Goal: Task Accomplishment & Management: Use online tool/utility

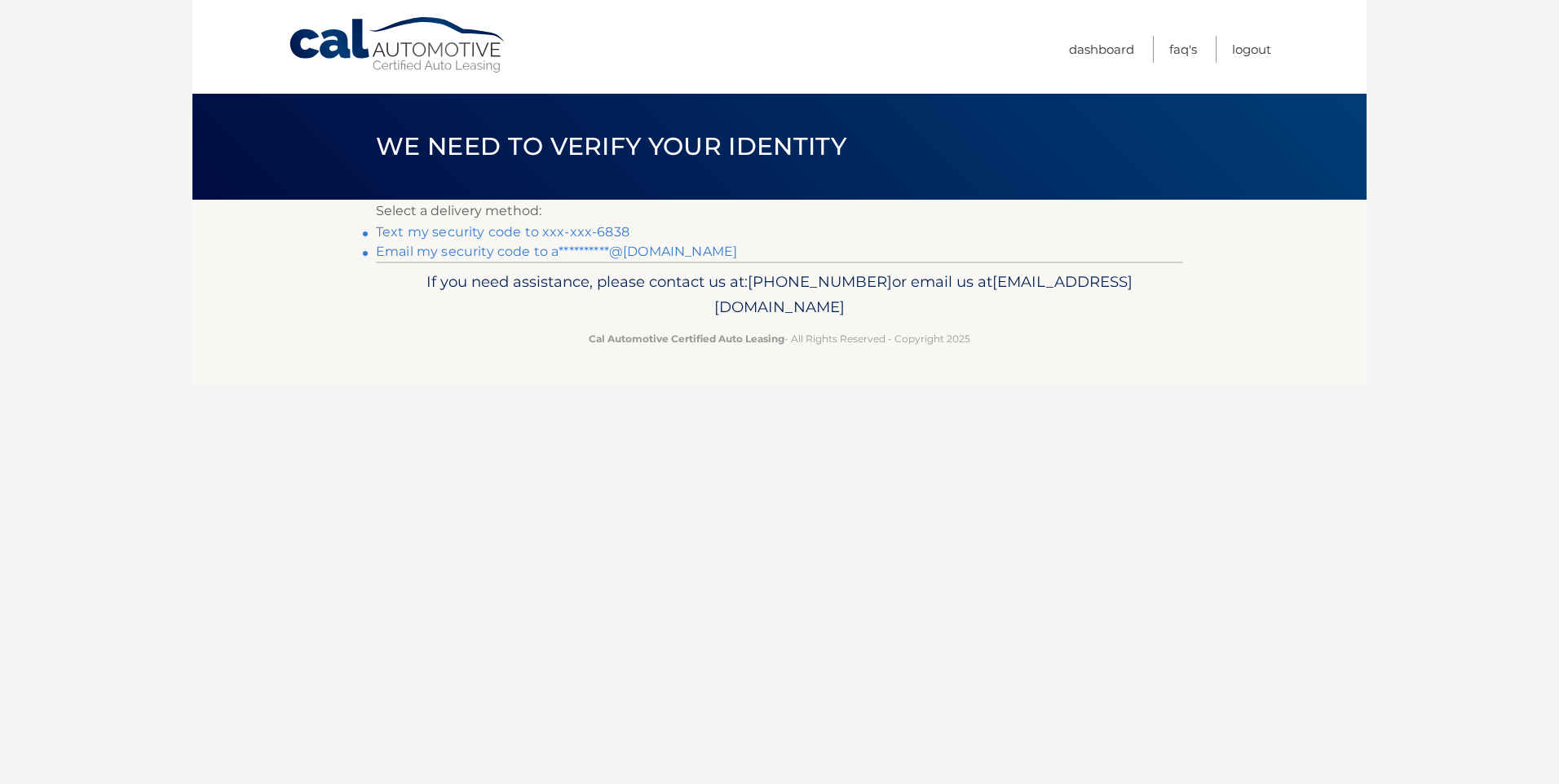
click at [612, 234] on link "Text my security code to xxx-xxx-6838" at bounding box center [502, 232] width 254 height 15
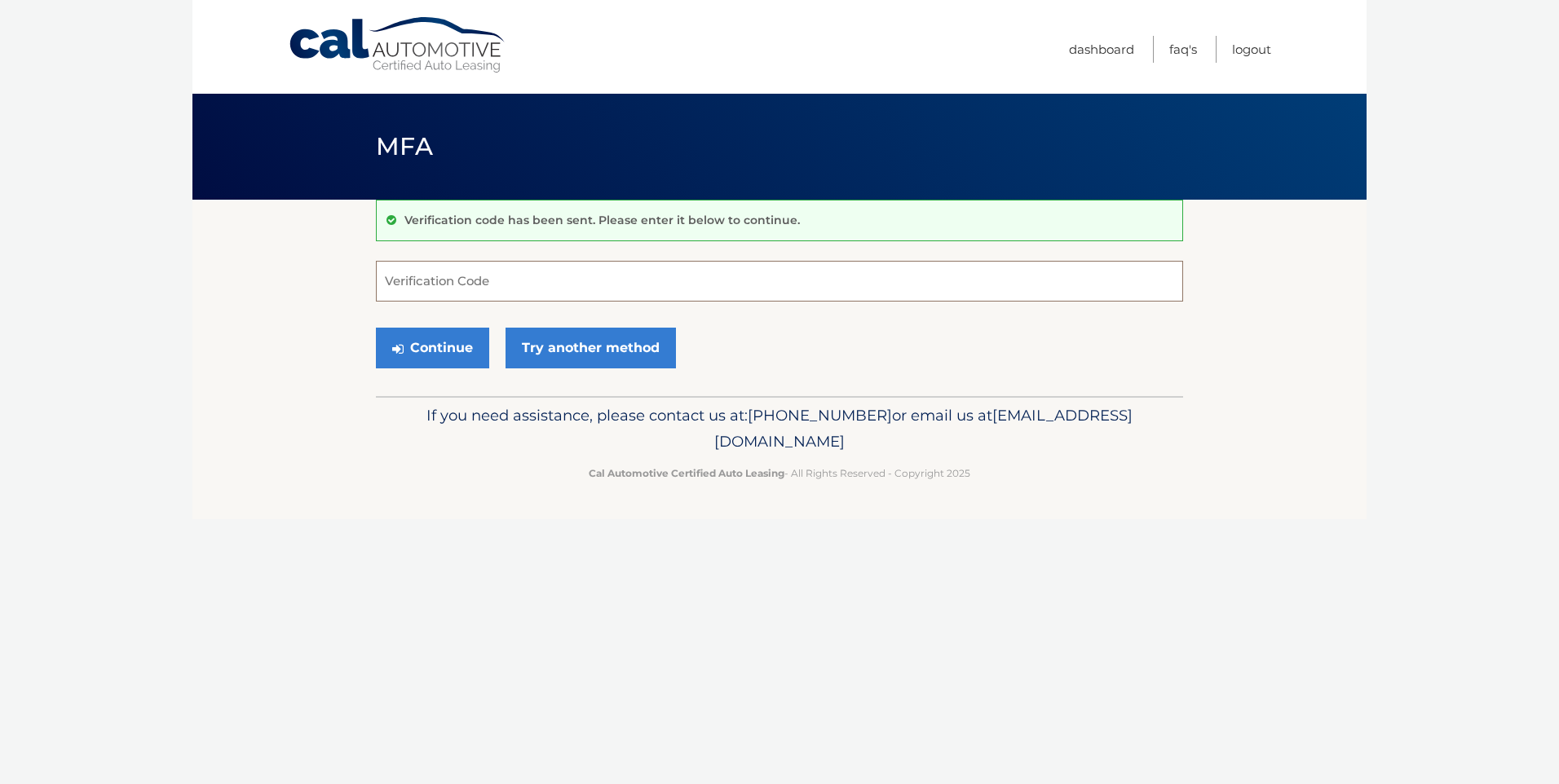
click at [681, 282] on input "Verification Code" at bounding box center [779, 280] width 807 height 41
type input "424634"
click at [376, 327] on button "Continue" at bounding box center [432, 347] width 113 height 41
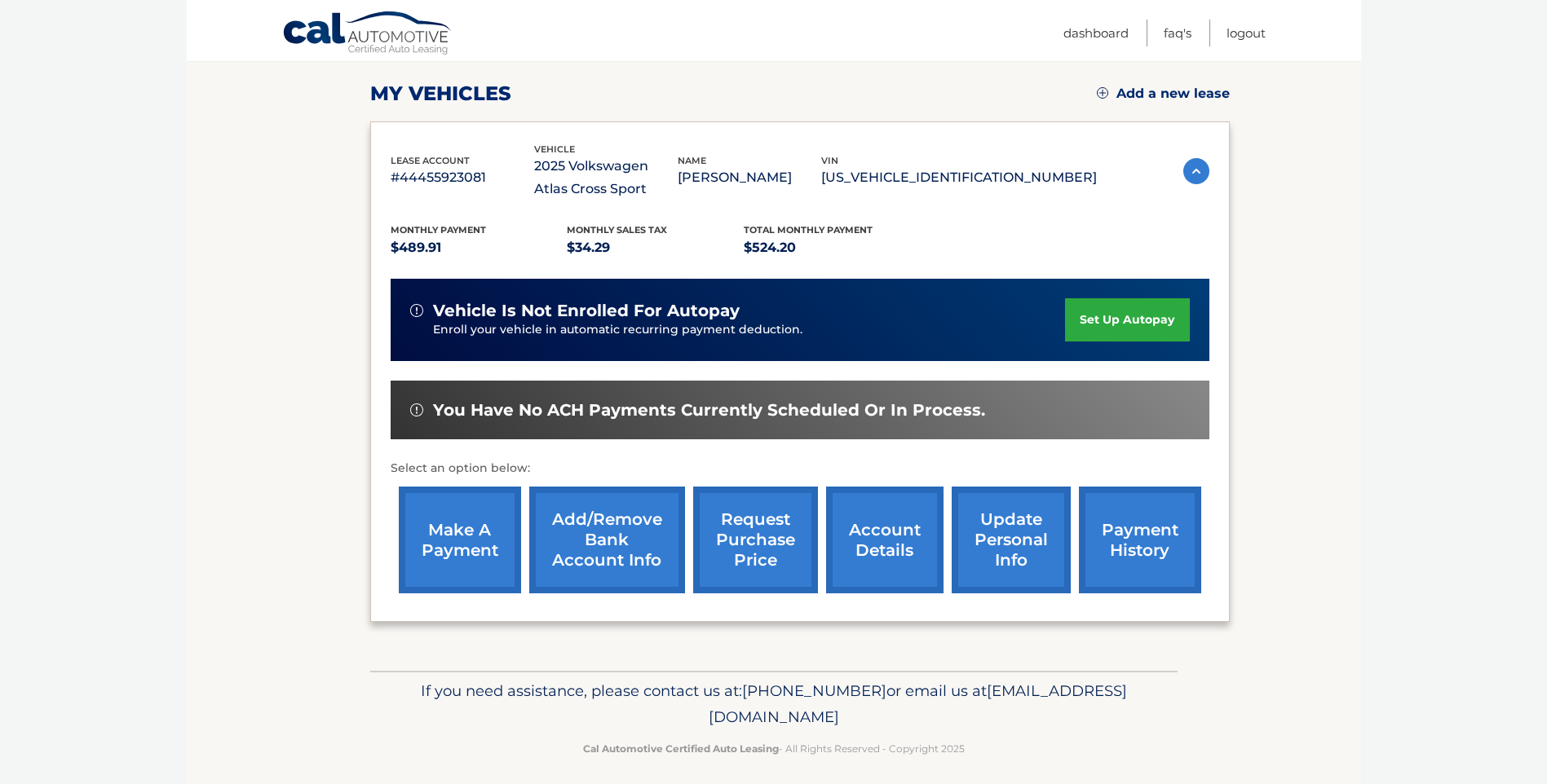
scroll to position [226, 0]
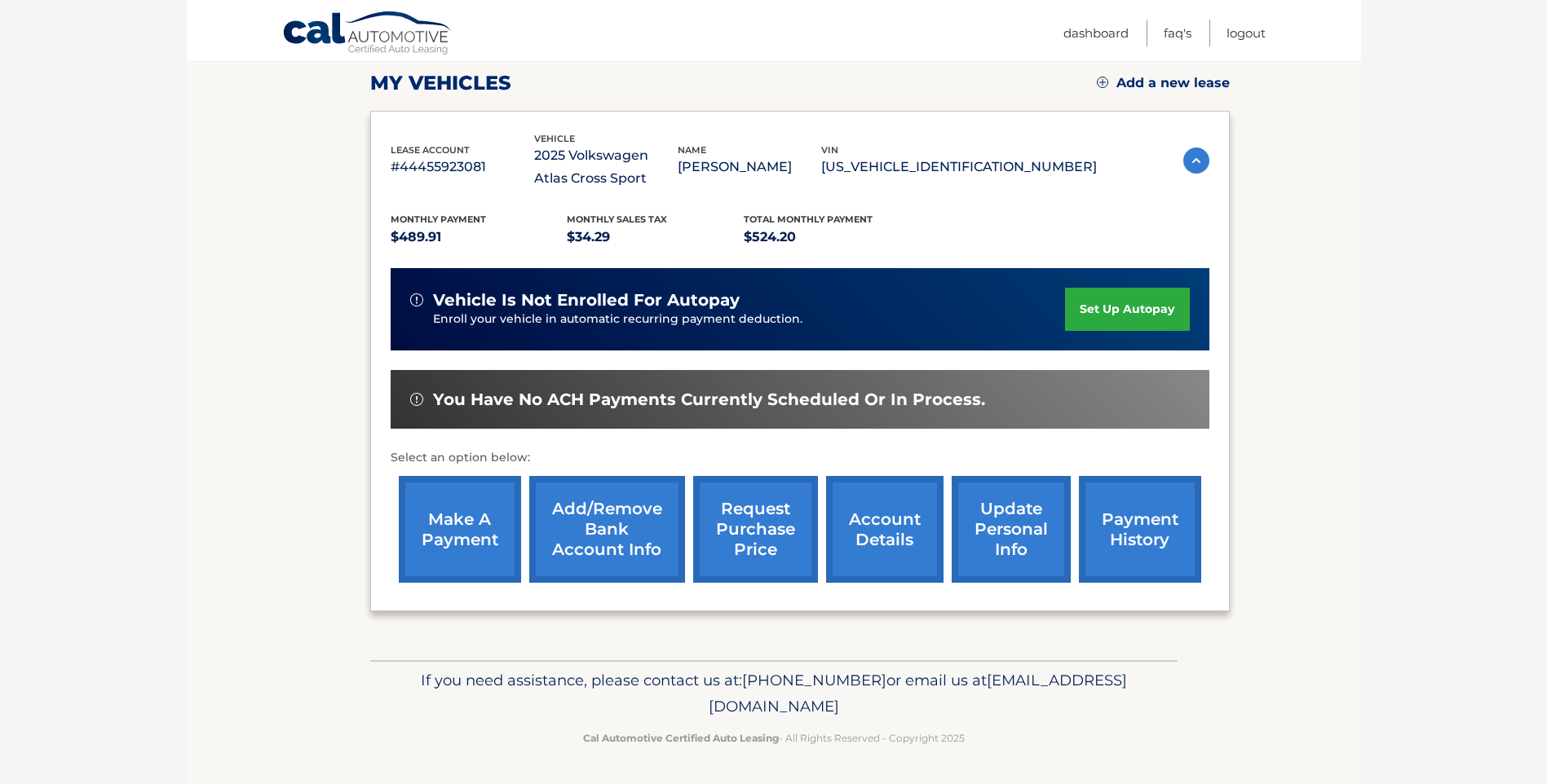
click at [437, 555] on link "make a payment" at bounding box center [461, 529] width 123 height 107
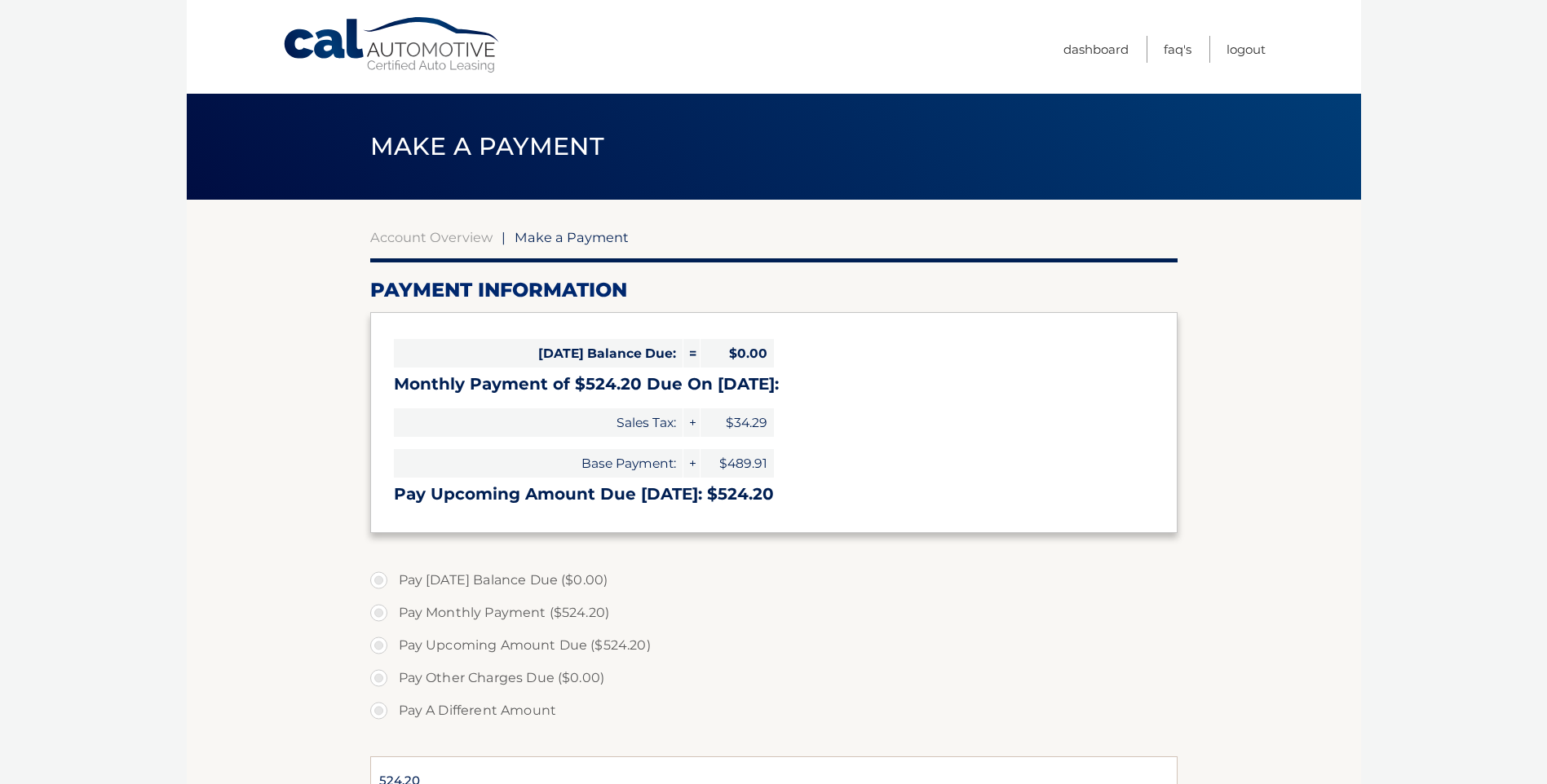
select select "NmQzNDBhYWUtYWE2Ny00YzBmLWIyZmItNWUyNGIyZWE2ZDg5"
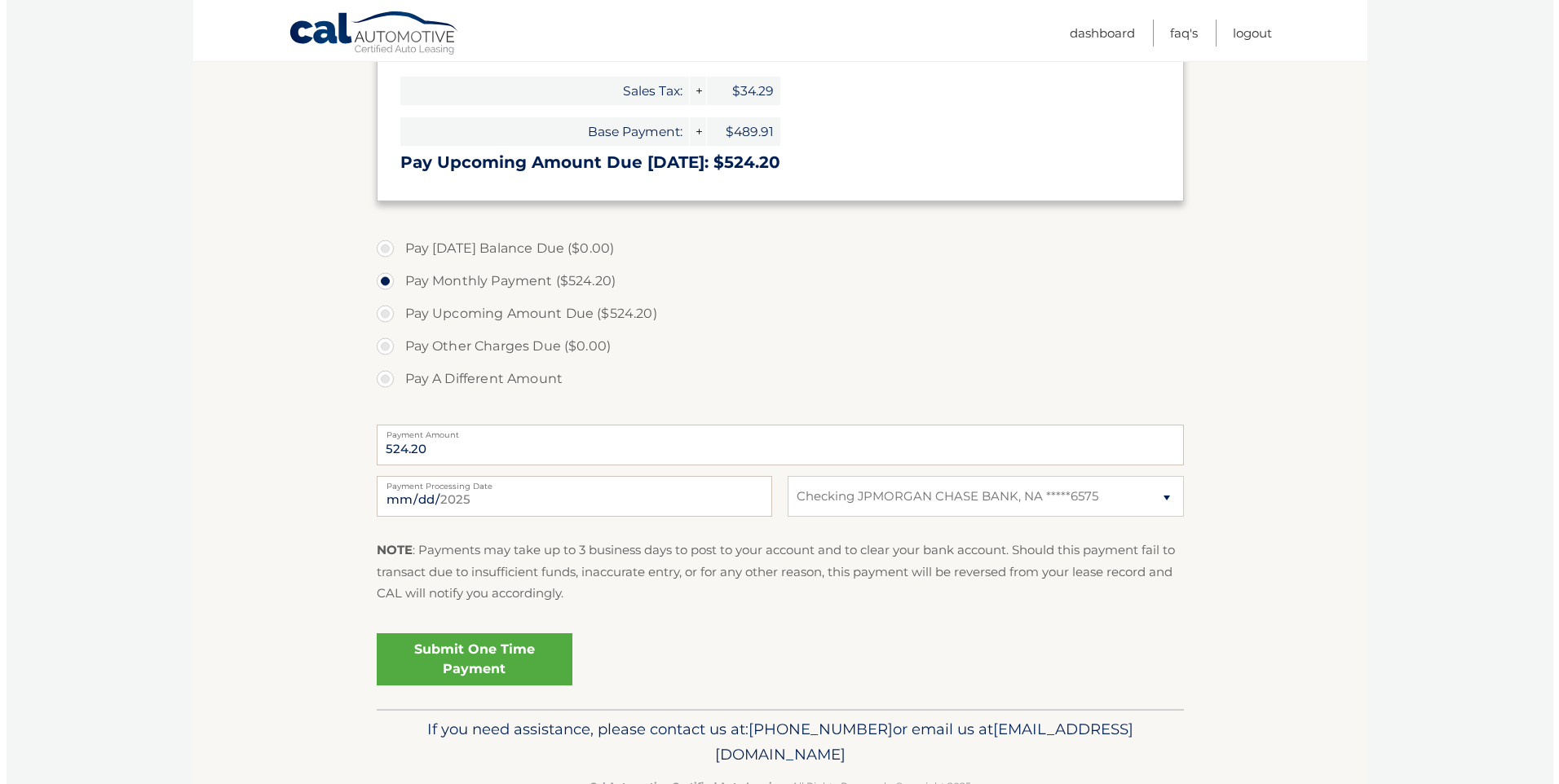
scroll to position [381, 0]
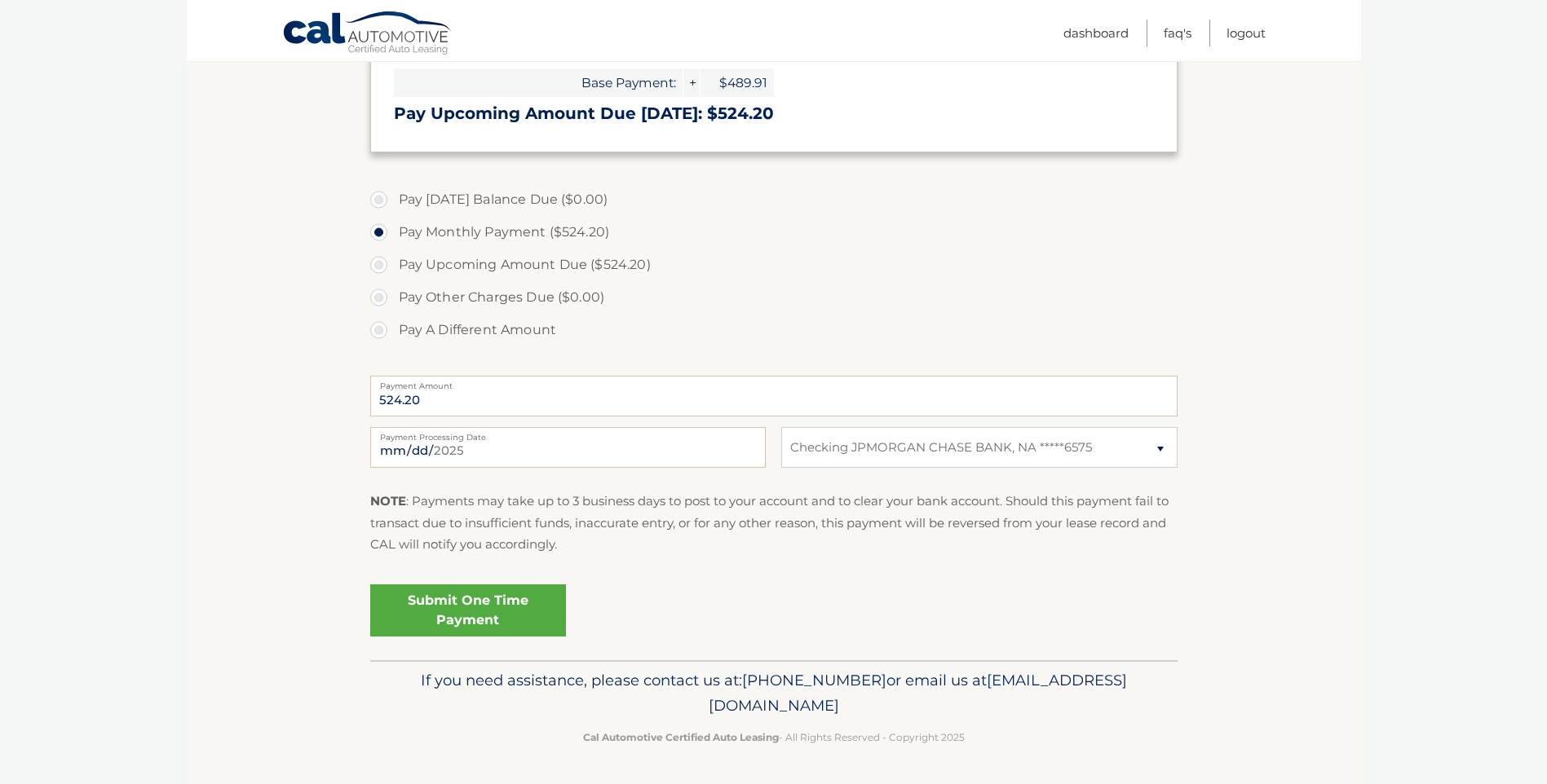
click at [510, 593] on link "Submit One Time Payment" at bounding box center [467, 610] width 195 height 52
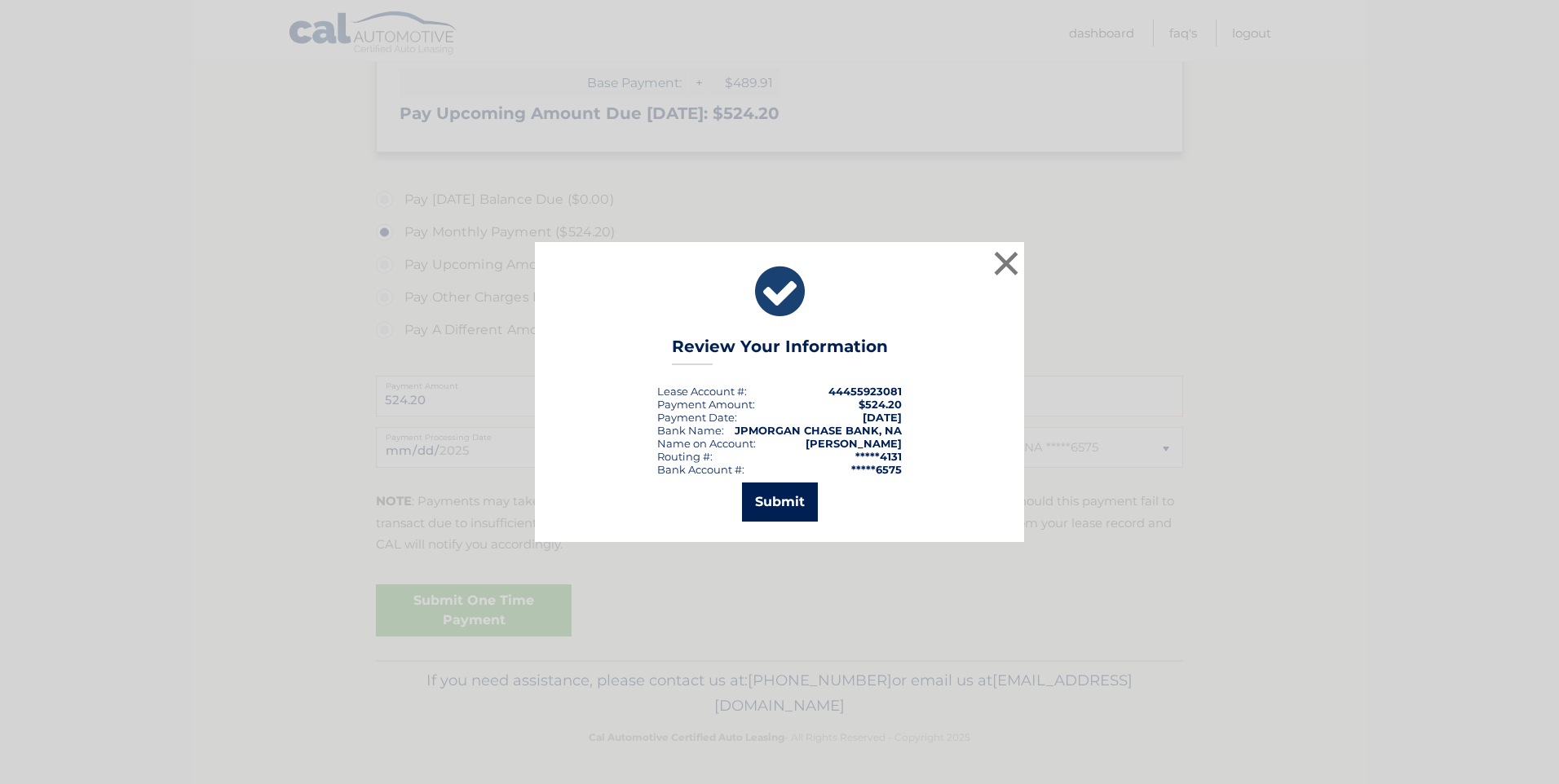
click at [753, 501] on button "Submit" at bounding box center [780, 502] width 75 height 39
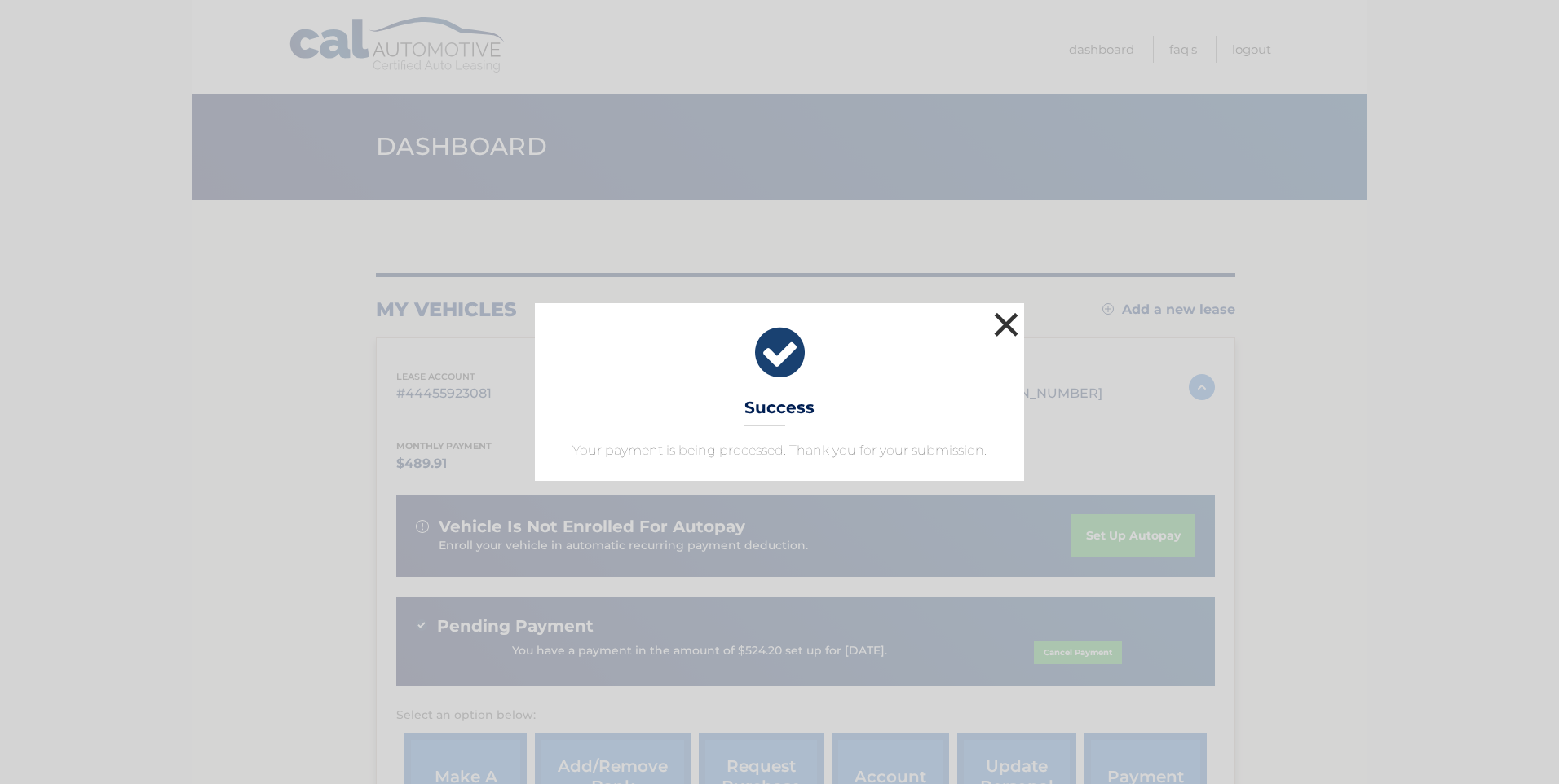
click at [1005, 314] on button "×" at bounding box center [1006, 325] width 33 height 33
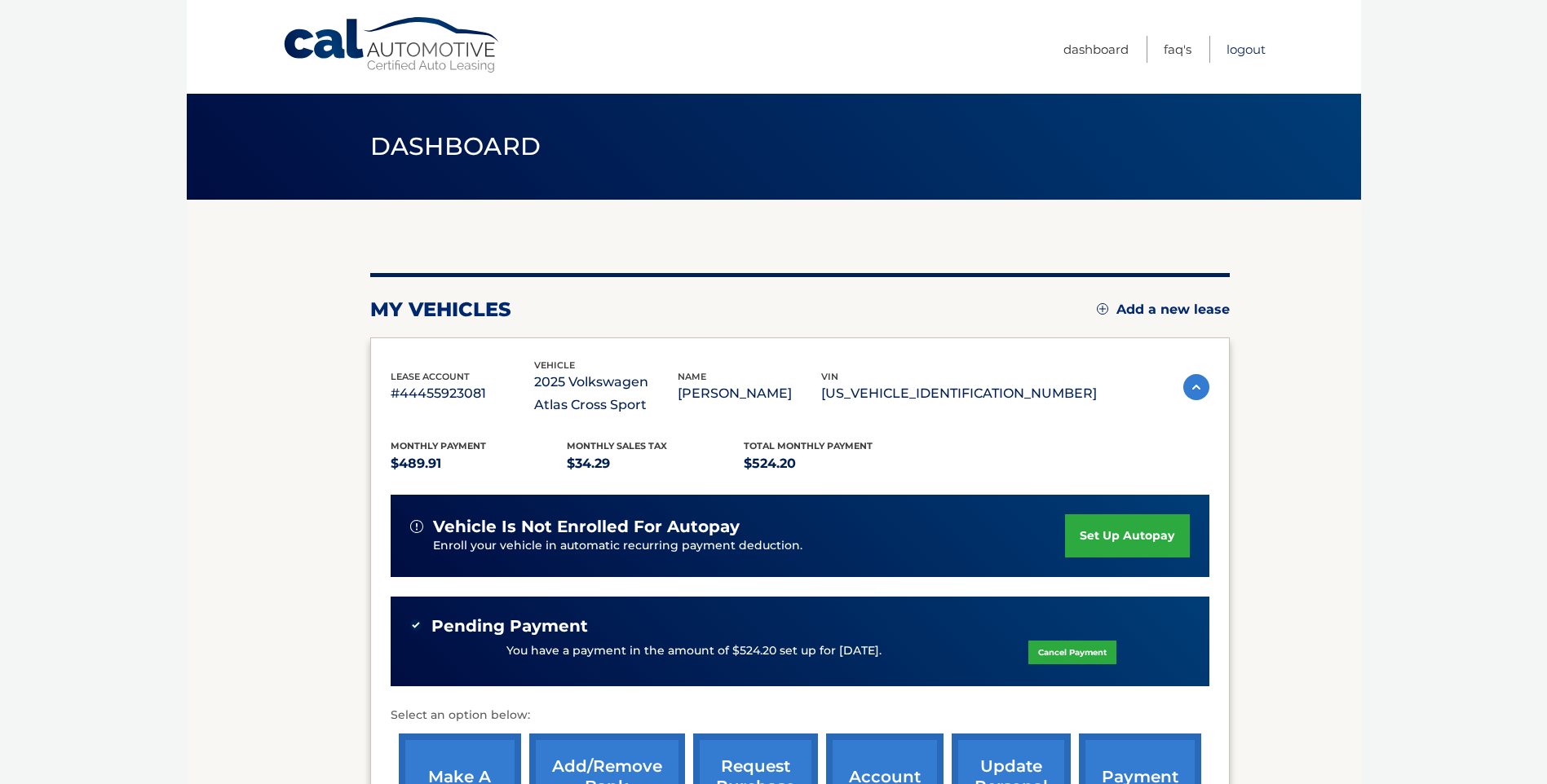
click at [1251, 46] on link "Logout" at bounding box center [1246, 49] width 39 height 27
